Goal: Information Seeking & Learning: Learn about a topic

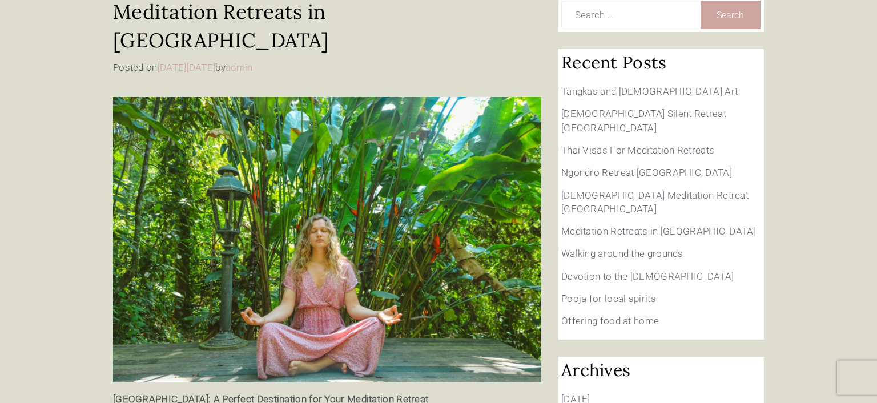
scroll to position [120, 0]
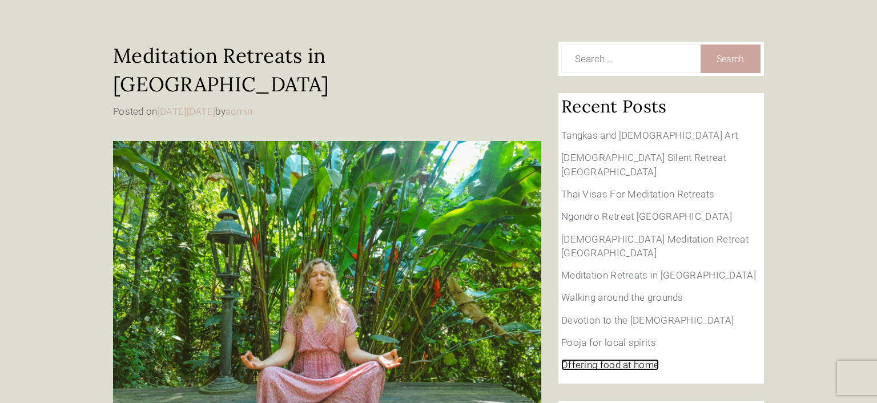
click at [625, 359] on link "Offering food at home" at bounding box center [610, 364] width 98 height 11
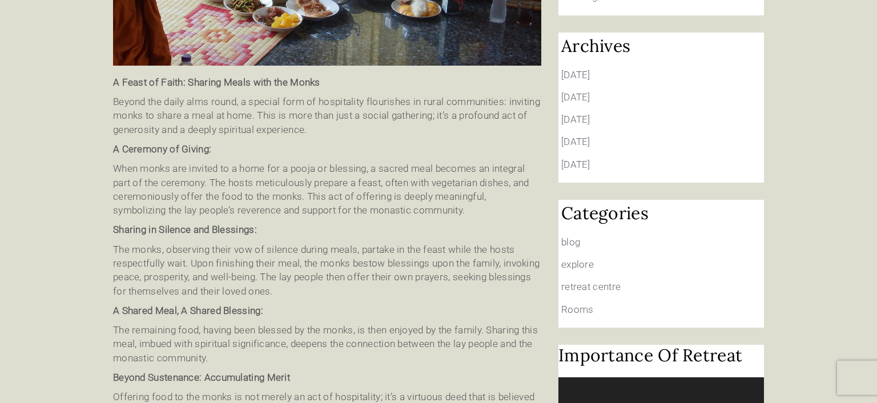
scroll to position [452, 0]
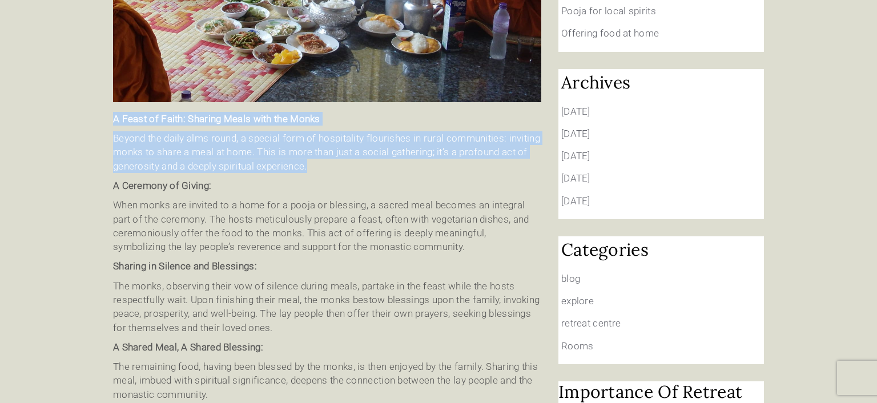
drag, startPoint x: 113, startPoint y: 92, endPoint x: 308, endPoint y: 136, distance: 200.3
click at [308, 136] on div "Offering food at home Posted on [DATE] [DATE] by admin A Feast of Faith: Sharin…" at bounding box center [327, 129] width 445 height 839
copy div "A Feast of Faith: Sharing Meals with the Monks Beyond the daily alms round, a s…"
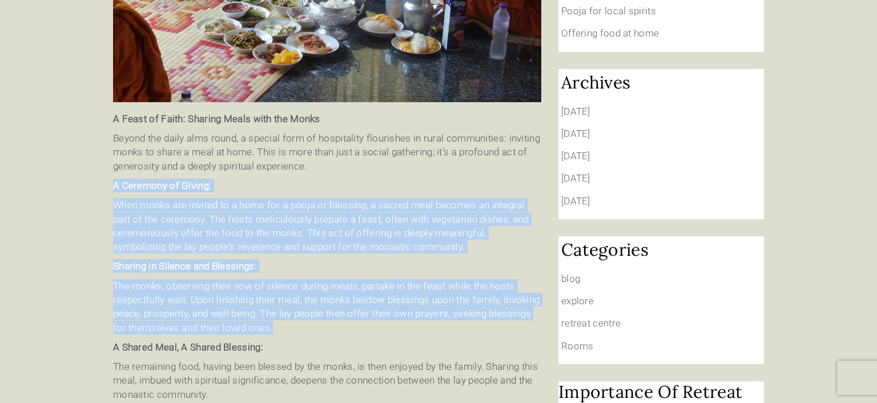
drag, startPoint x: 115, startPoint y: 152, endPoint x: 324, endPoint y: 294, distance: 253.0
click at [324, 294] on div "A Feast of Faith: Sharing Meals with the Monks Beyond the daily alms round, a s…" at bounding box center [327, 290] width 428 height 356
copy div "A Ceremony of Giving: When monks are invited to a home for a pooja or blessing,…"
click at [299, 279] on p "The monks, observing their vow of silence during meals, partake in the feast wh…" at bounding box center [327, 306] width 428 height 55
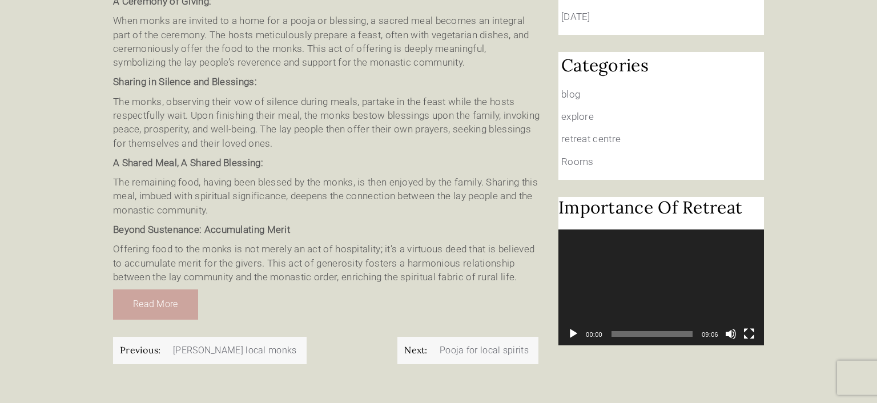
scroll to position [663, 0]
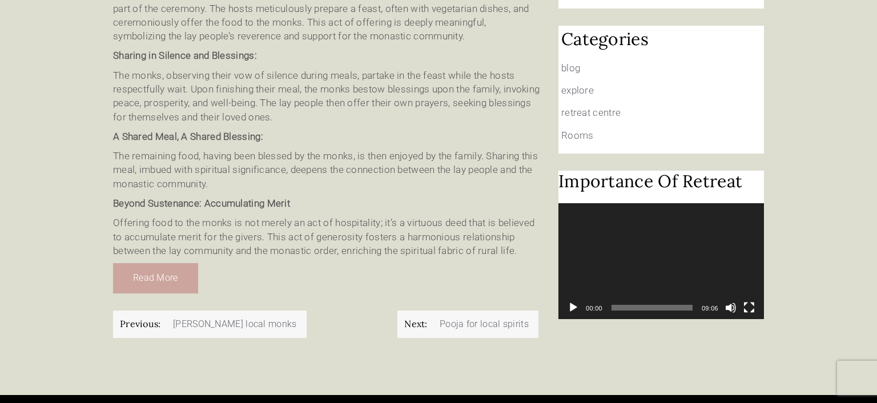
drag, startPoint x: 522, startPoint y: 216, endPoint x: 104, endPoint y: 101, distance: 433.8
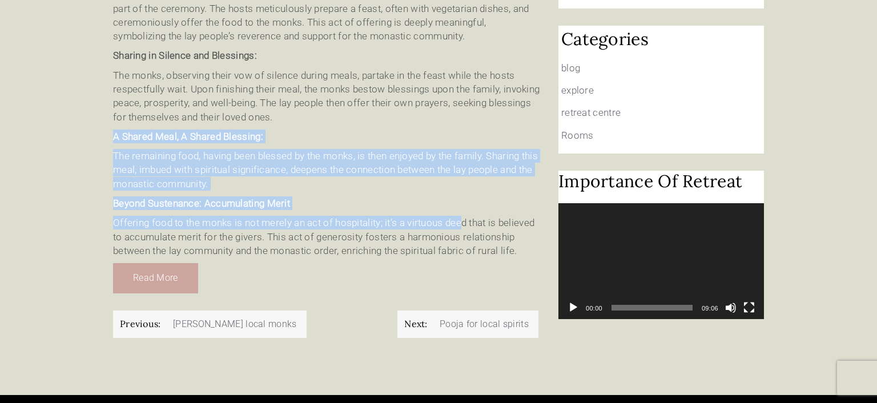
drag, startPoint x: 114, startPoint y: 99, endPoint x: 463, endPoint y: 194, distance: 361.0
click at [463, 194] on div "A Feast of Faith: Sharing Meals with the Monks Beyond the daily alms round, a s…" at bounding box center [327, 79] width 428 height 356
click at [217, 131] on strong "A Shared Meal, A Shared Blessing:" at bounding box center [188, 136] width 150 height 11
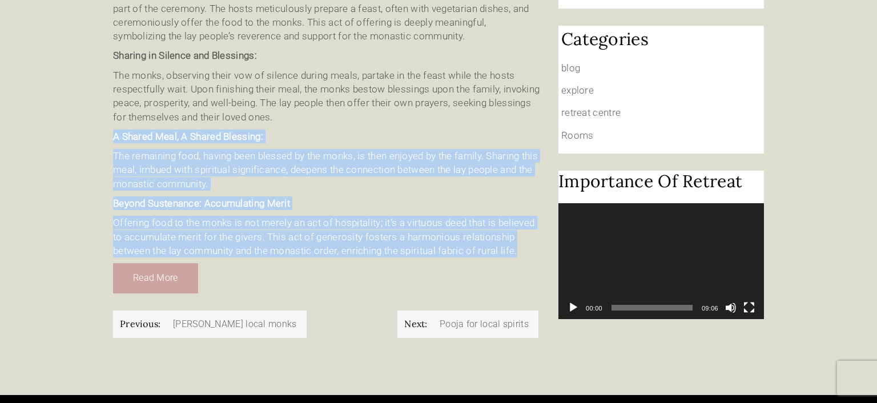
drag, startPoint x: 114, startPoint y: 99, endPoint x: 529, endPoint y: 218, distance: 431.1
click at [529, 218] on div "A Feast of Faith: Sharing Meals with the Monks Beyond the daily alms round, a s…" at bounding box center [327, 79] width 428 height 356
copy div "A Shared Meal, A Shared Blessing: The remaining food, having been blessed by th…"
click at [353, 130] on p "A Shared Meal, A Shared Blessing:" at bounding box center [327, 137] width 428 height 14
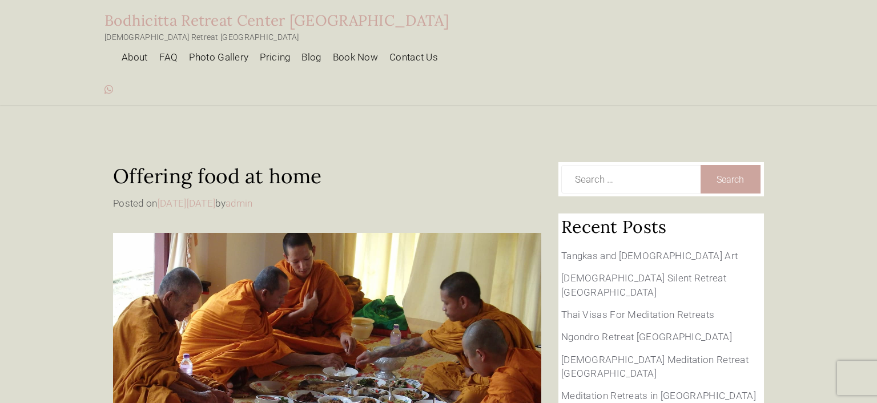
scroll to position [0, 0]
click at [293, 51] on link "Pricing" at bounding box center [272, 61] width 42 height 20
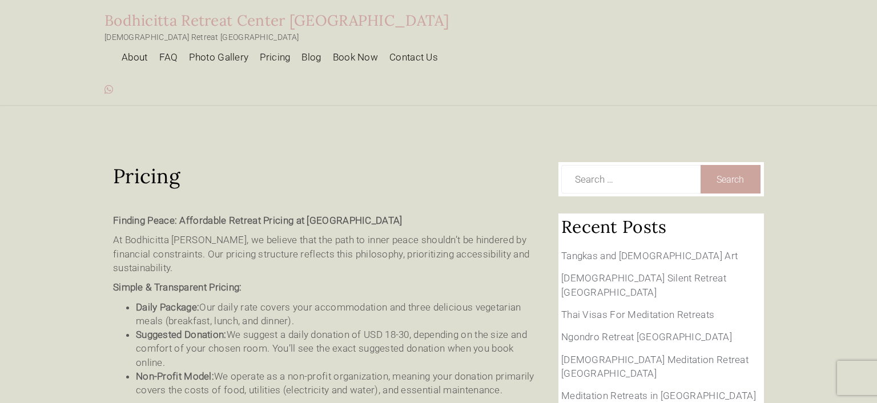
click at [215, 215] on strong "Finding Peace: Affordable Retreat Pricing at Bodhicitta Suan Phueng" at bounding box center [258, 220] width 290 height 11
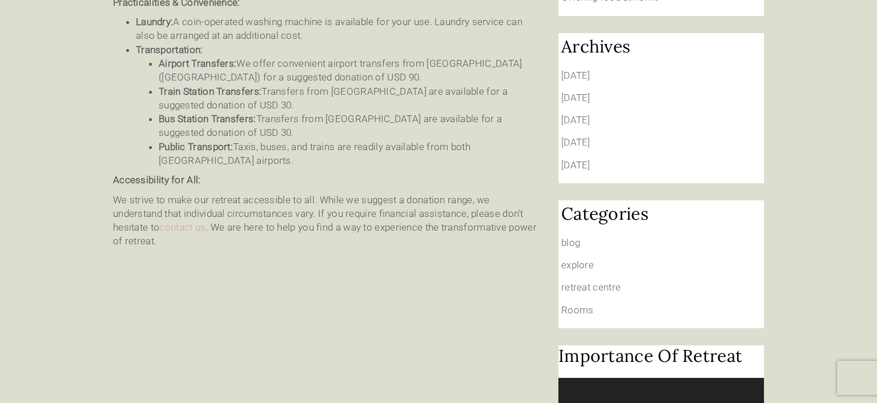
scroll to position [525, 0]
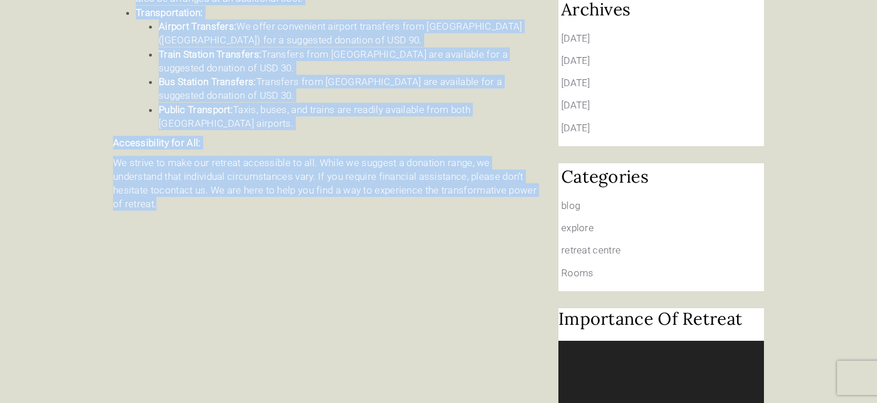
drag, startPoint x: 110, startPoint y: 22, endPoint x: 177, endPoint y: 175, distance: 166.5
copy article "Pricing Finding Peace: Affordable Retreat Pricing at Bodhicitta Suan Phueng At …"
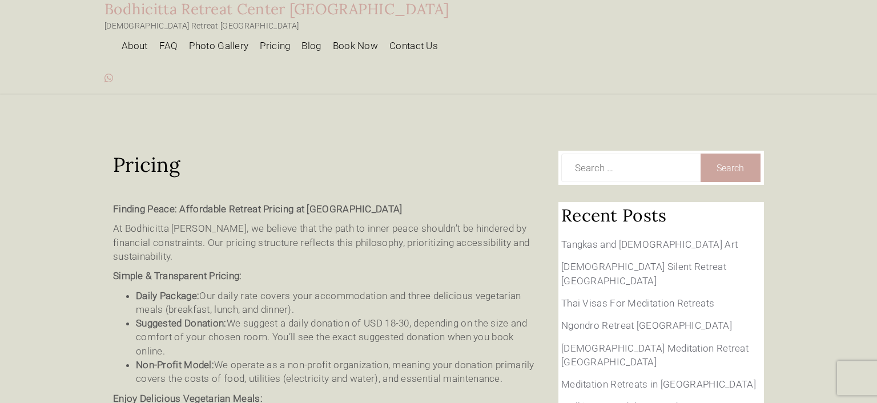
scroll to position [0, 0]
